Goal: Navigation & Orientation: Find specific page/section

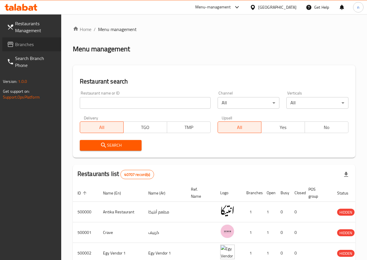
click at [35, 46] on span "Branches" at bounding box center [36, 44] width 42 height 7
click at [292, 8] on div "[GEOGRAPHIC_DATA]" at bounding box center [277, 7] width 38 height 6
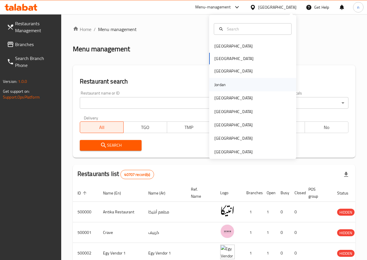
click at [235, 84] on div "Jordan" at bounding box center [252, 84] width 87 height 13
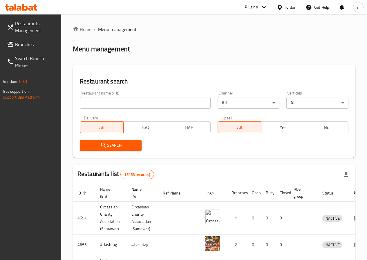
click at [29, 46] on span "Branches" at bounding box center [36, 44] width 42 height 7
